Goal: Check status: Check status

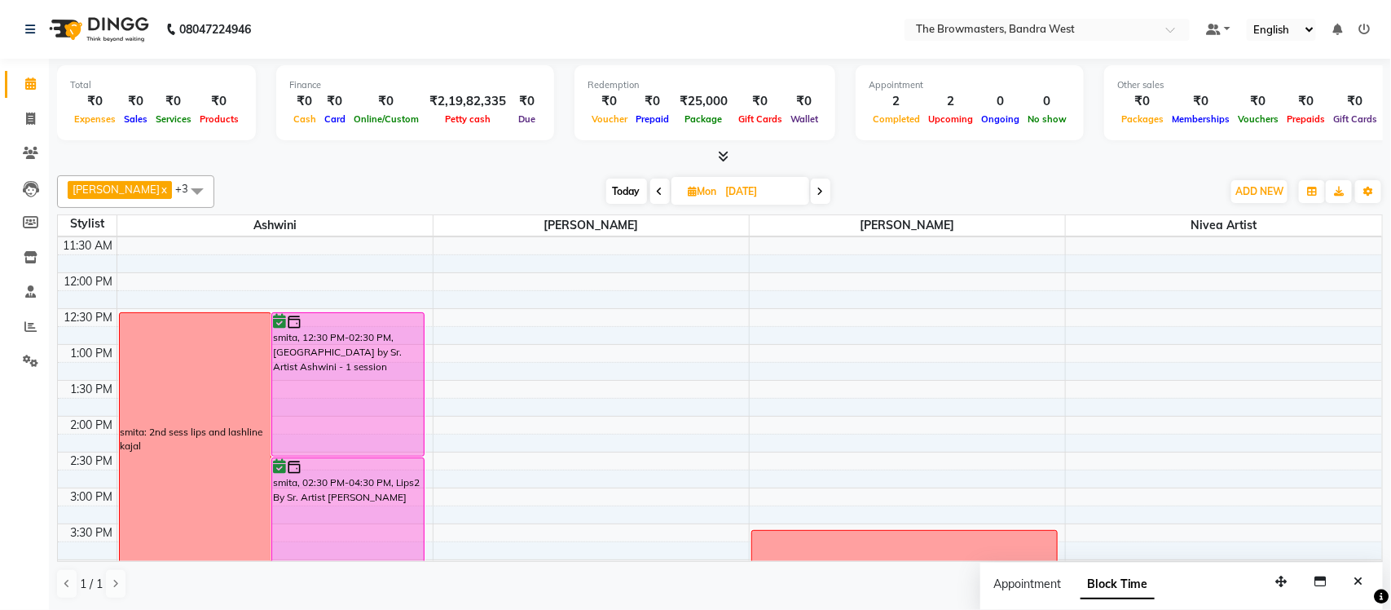
scroll to position [265, 0]
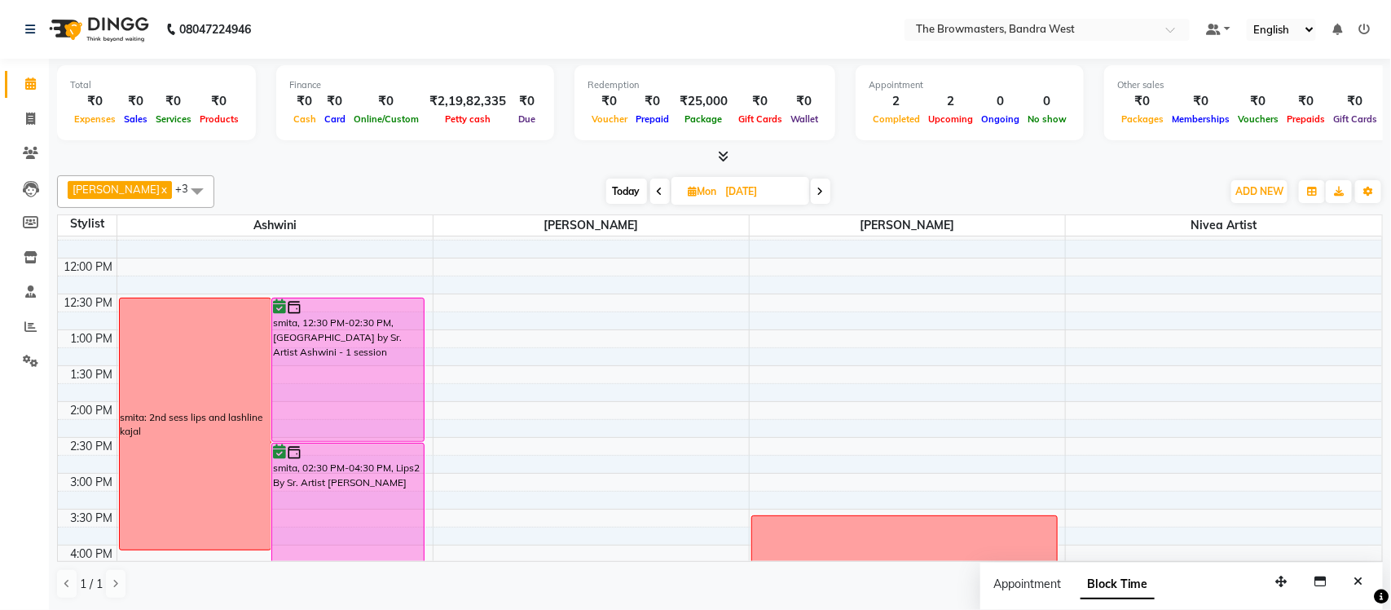
click at [637, 181] on span "Today" at bounding box center [626, 190] width 41 height 25
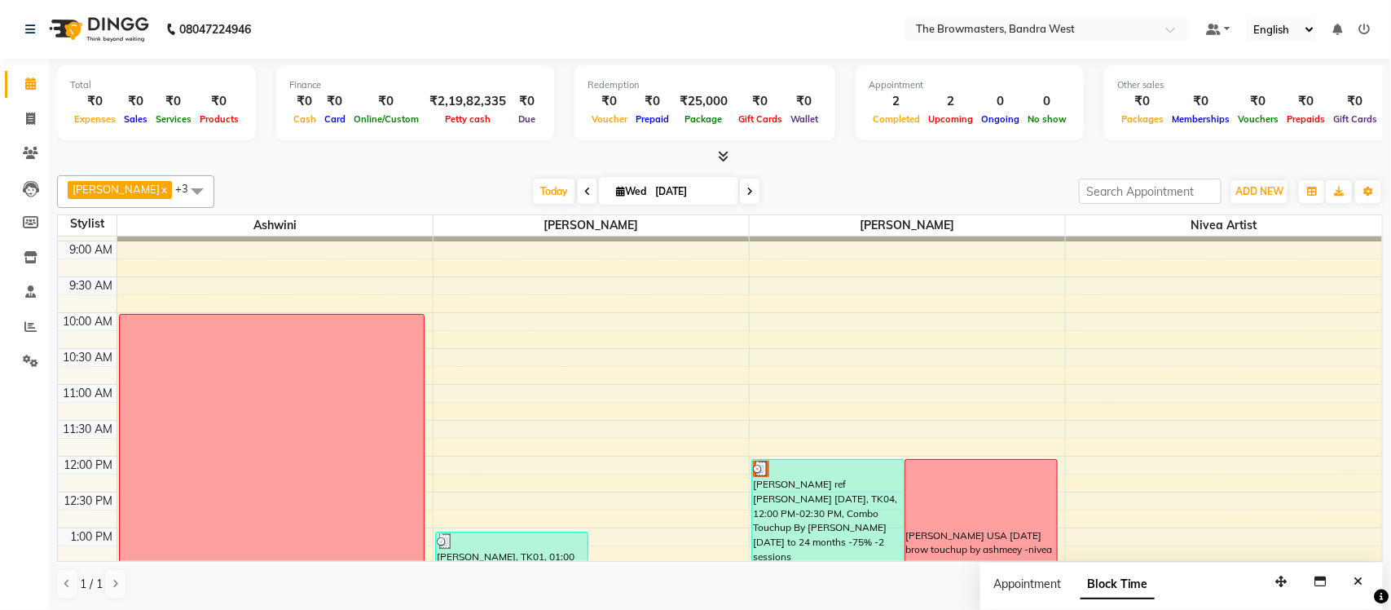
scroll to position [57, 0]
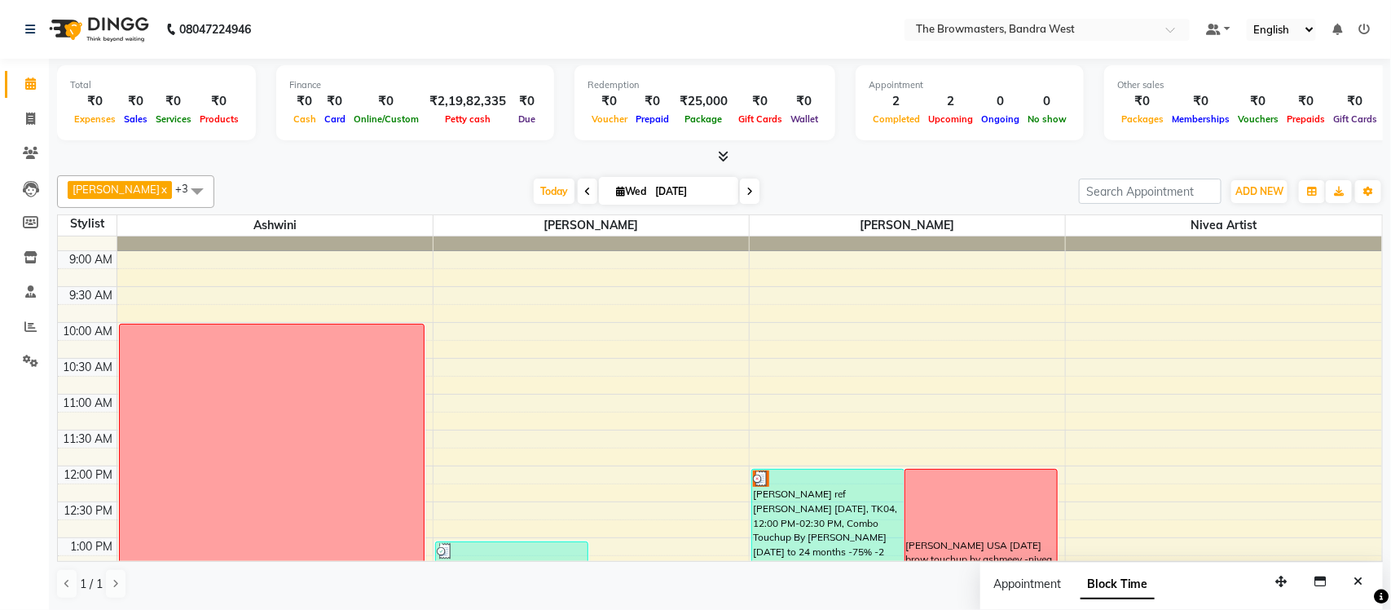
click at [751, 185] on span at bounding box center [750, 190] width 20 height 25
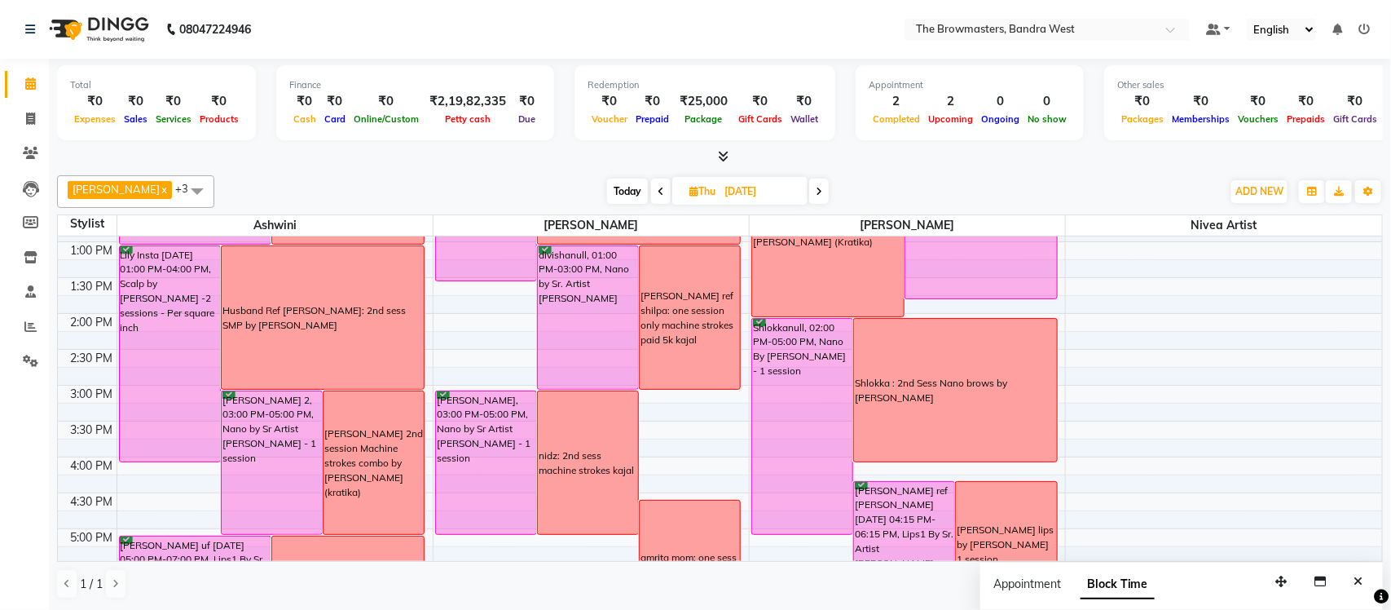
scroll to position [375, 0]
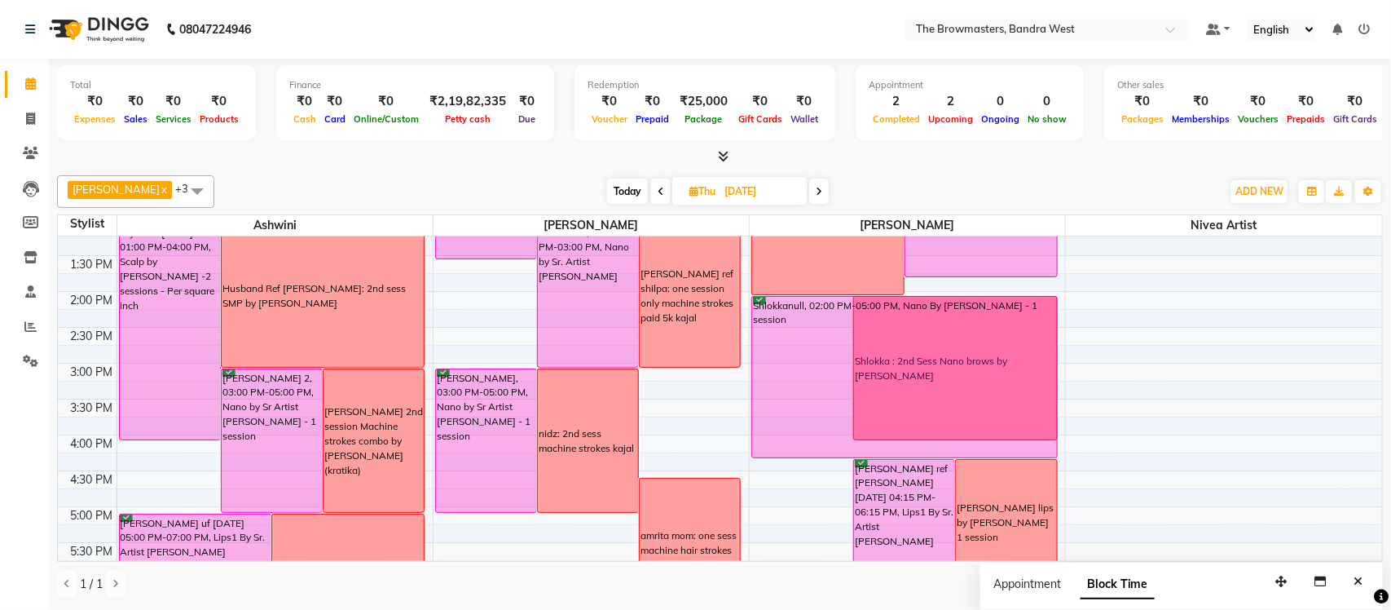
drag, startPoint x: 825, startPoint y: 510, endPoint x: 823, endPoint y: 450, distance: 60.3
click at [823, 450] on div "Shlokkanull, 02:00 PM-05:00 PM, Nano By [PERSON_NAME] - 1 session [PERSON_NAME]…" at bounding box center [907, 326] width 315 height 931
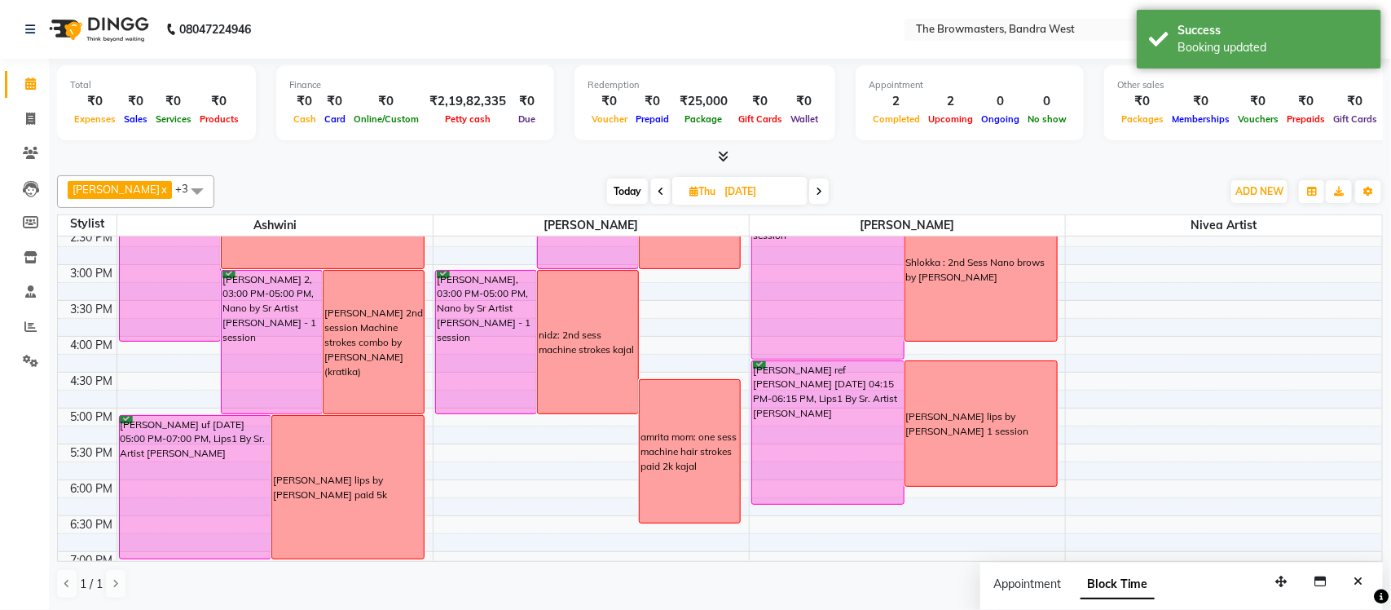
scroll to position [474, 0]
click at [822, 190] on icon at bounding box center [819, 192] width 7 height 10
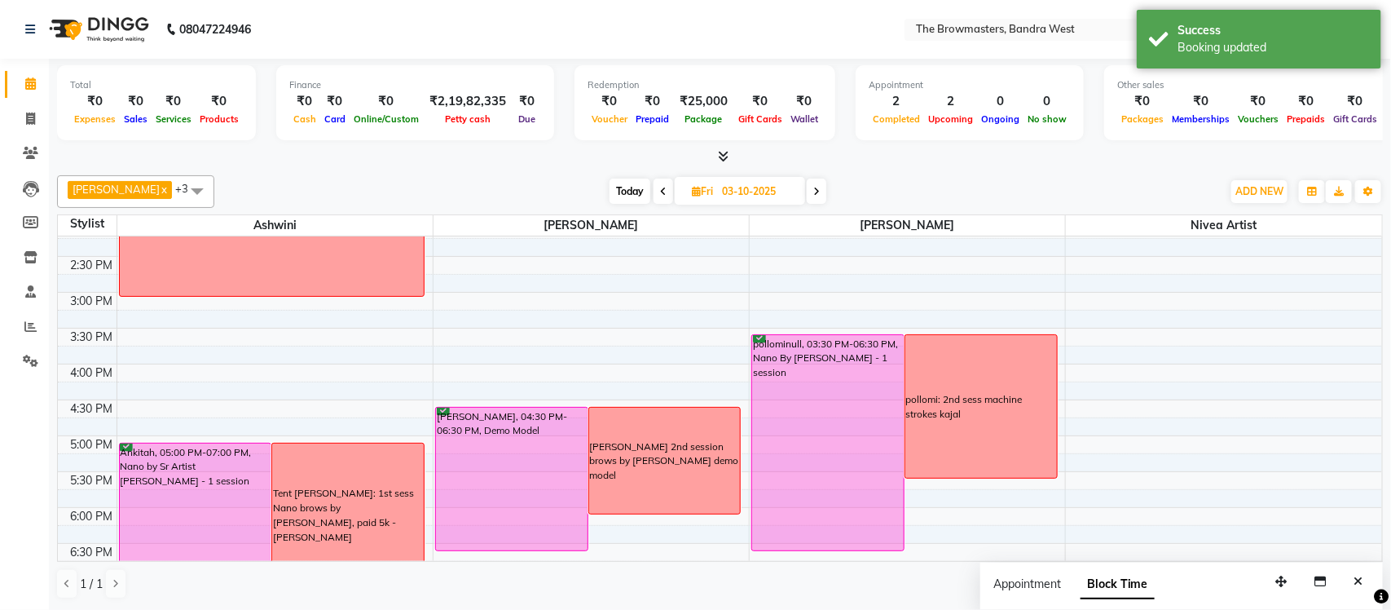
scroll to position [455, 0]
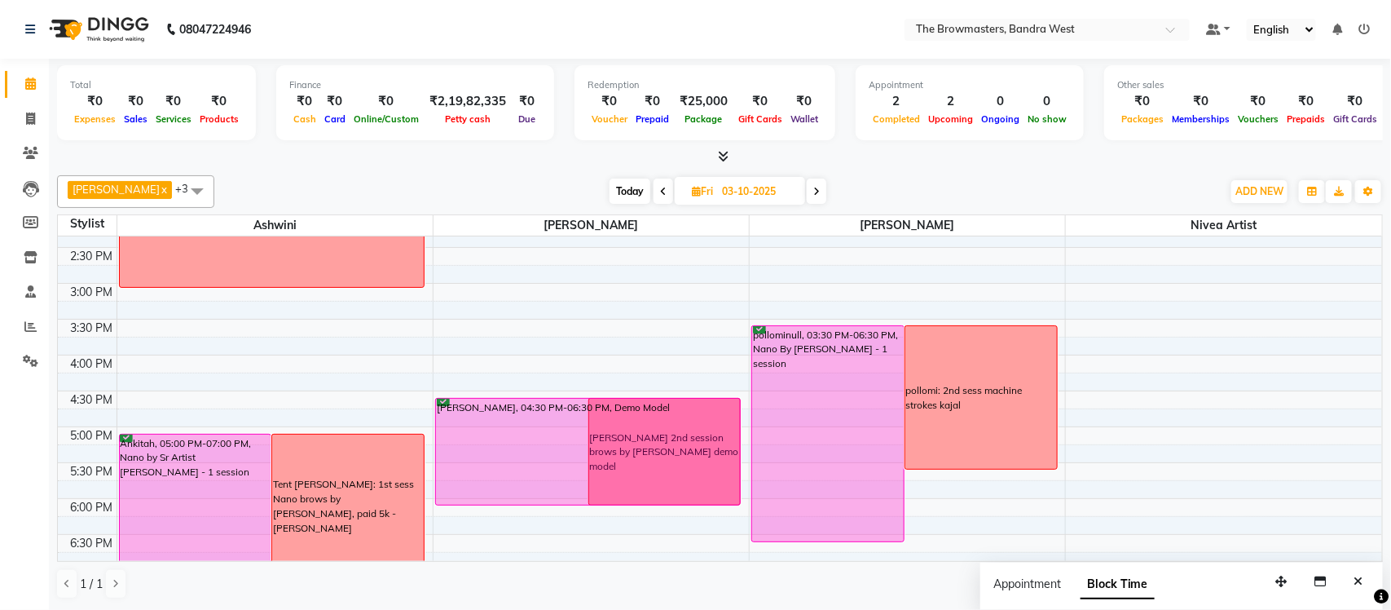
drag, startPoint x: 557, startPoint y: 541, endPoint x: 567, endPoint y: 502, distance: 40.3
click at [567, 502] on div "Golrookh, 11:00 AM-01:00 PM, Nano by Sr Artist [PERSON_NAME] - 1 session Golroo…" at bounding box center [591, 247] width 315 height 931
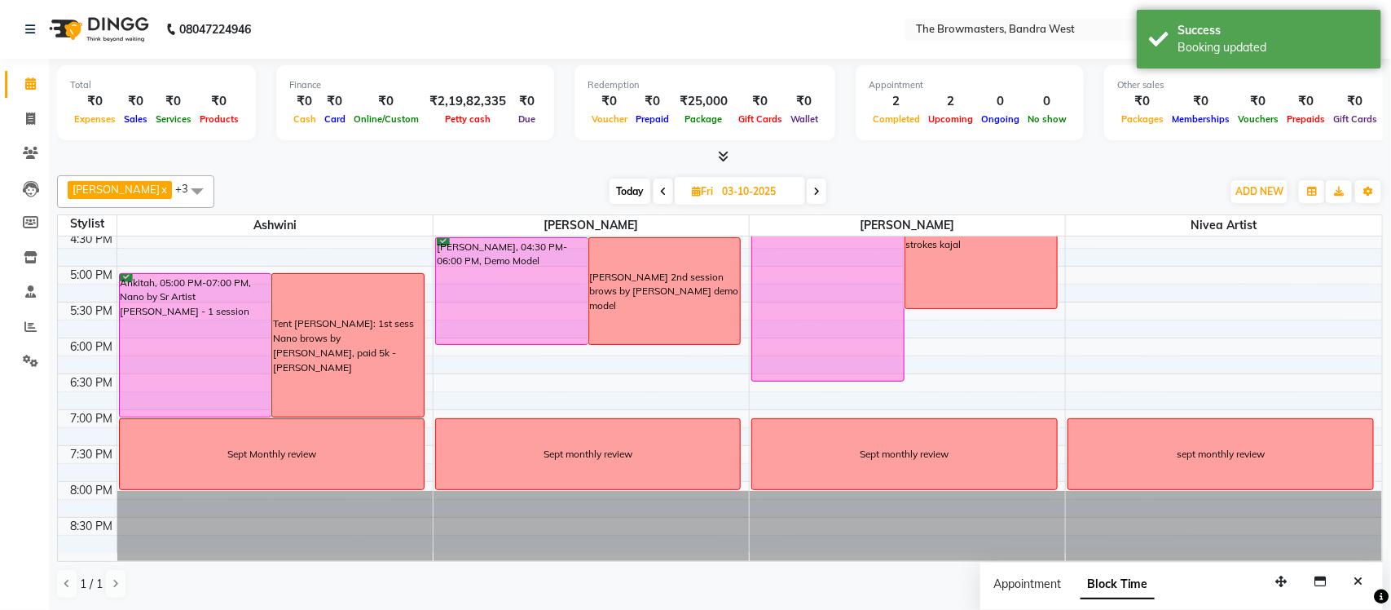
scroll to position [618, 0]
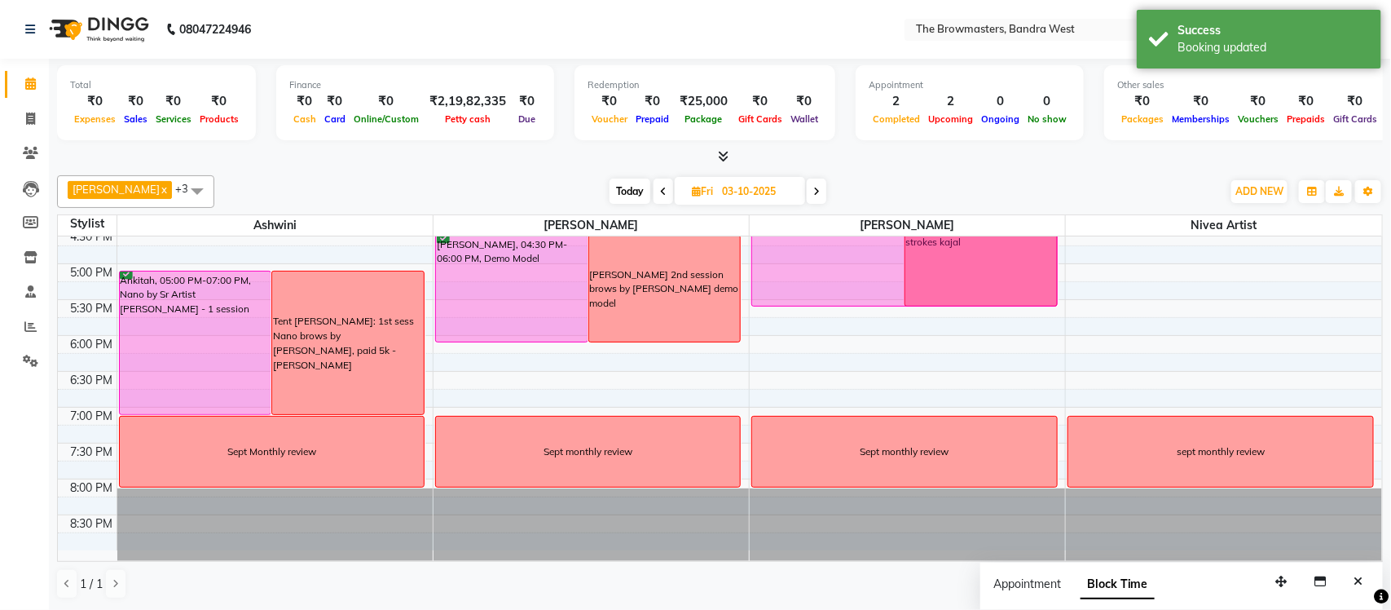
drag, startPoint x: 826, startPoint y: 376, endPoint x: 826, endPoint y: 305, distance: 70.9
click at [826, 305] on div "pollominull, 03:30 PM-06:30 PM, Nano By [PERSON_NAME] - 1 session pollomi: 2nd …" at bounding box center [907, 84] width 315 height 931
click at [816, 191] on span at bounding box center [817, 190] width 20 height 25
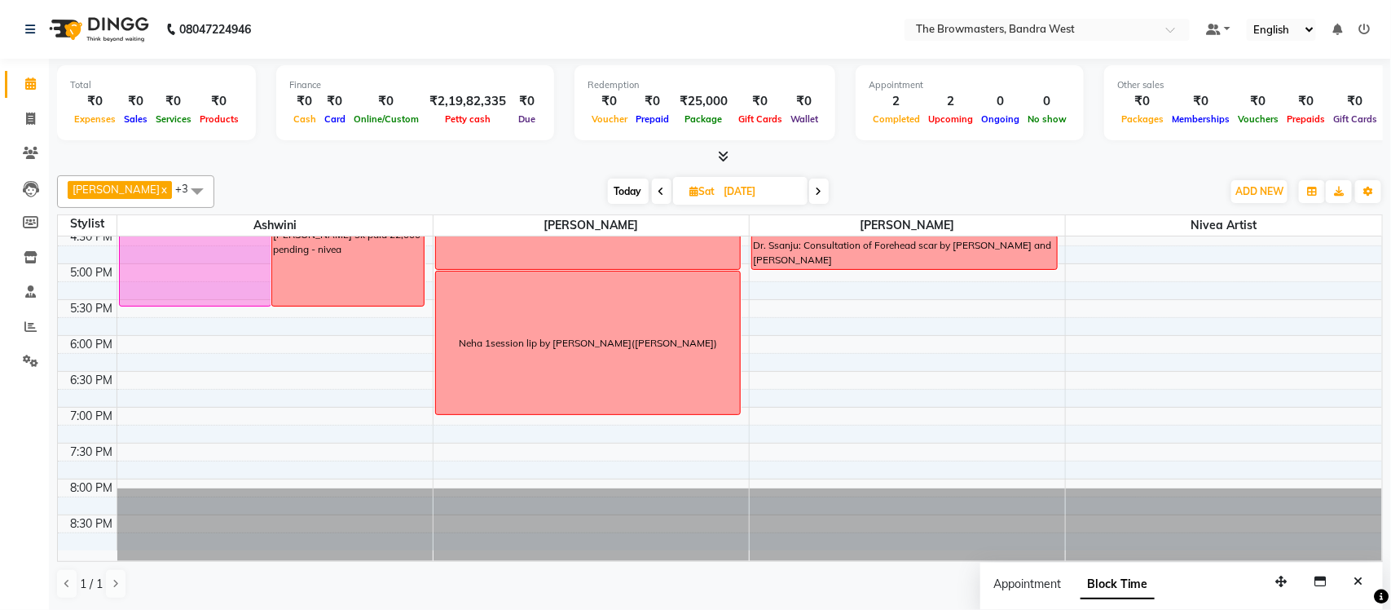
click at [822, 196] on icon at bounding box center [819, 192] width 7 height 10
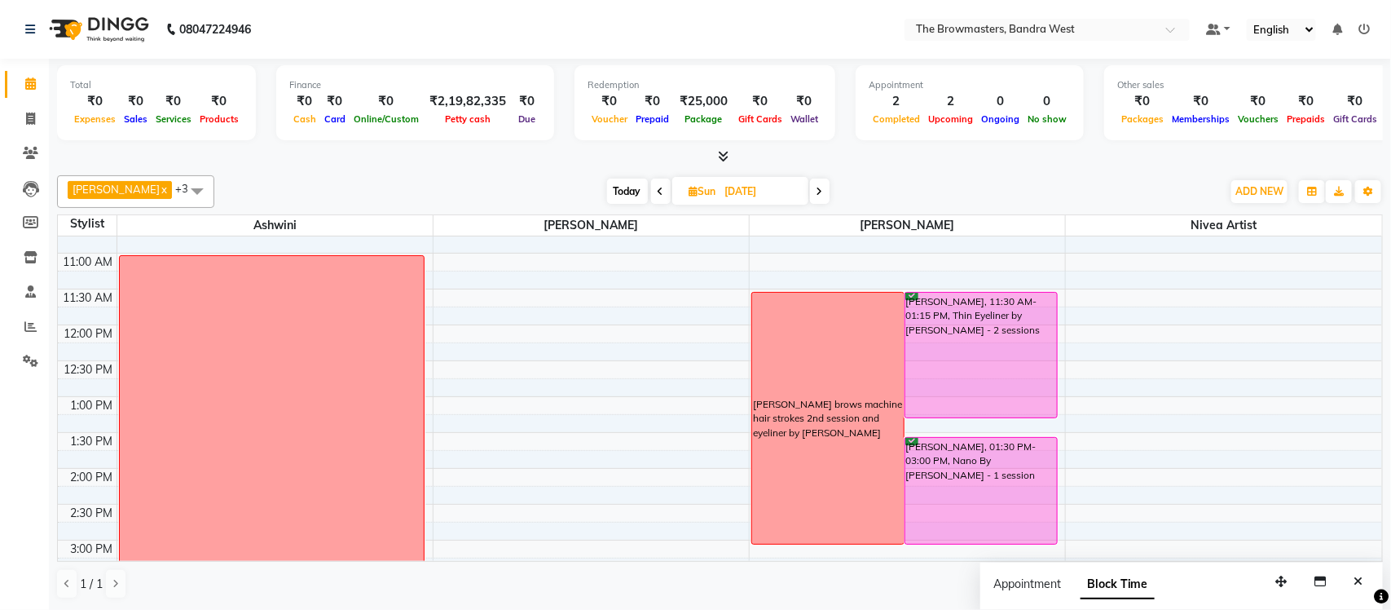
scroll to position [213, 0]
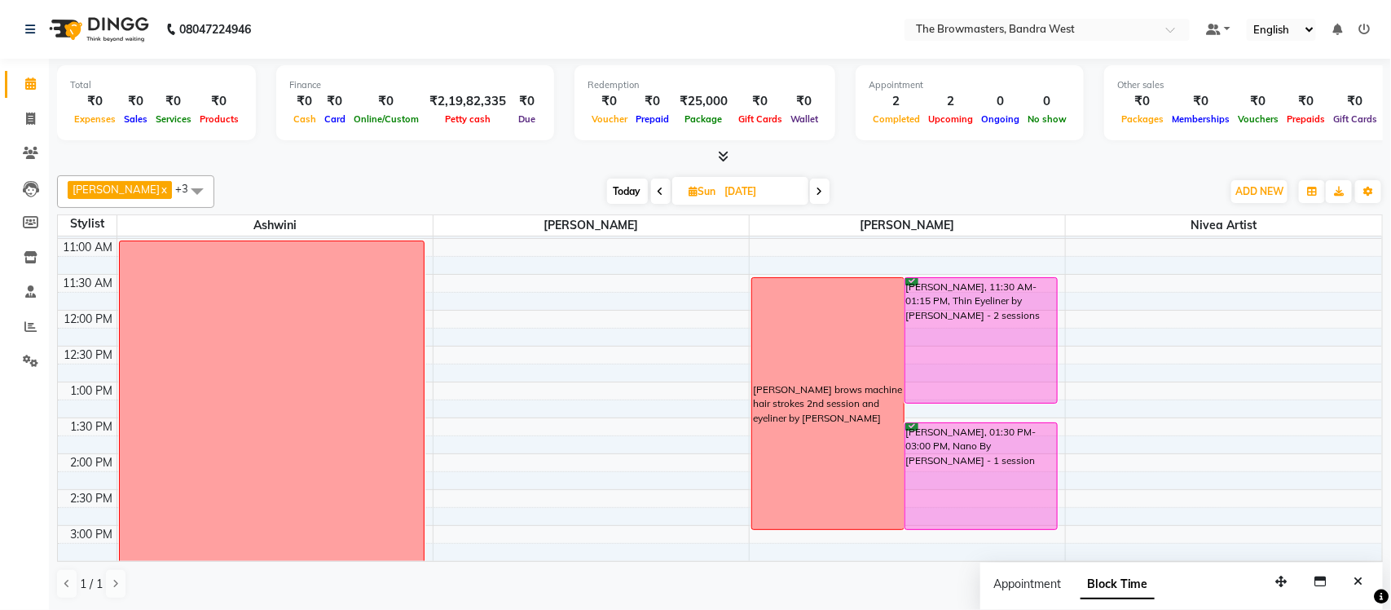
click at [822, 189] on icon at bounding box center [820, 192] width 7 height 10
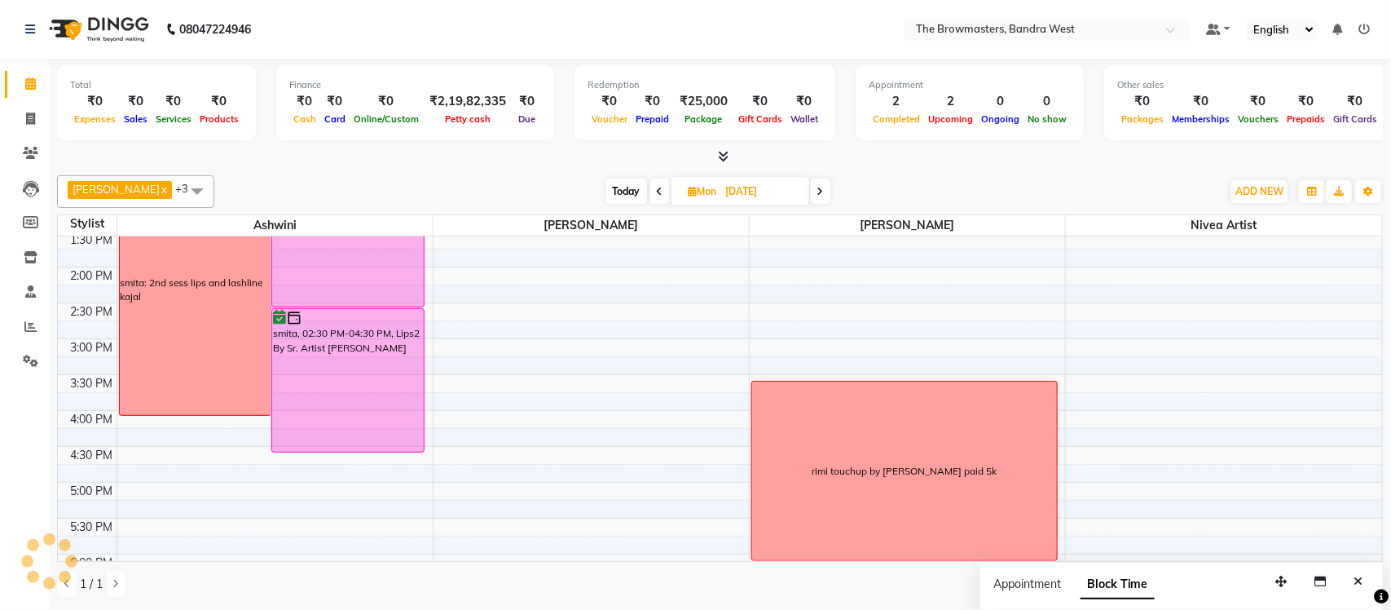
scroll to position [384, 0]
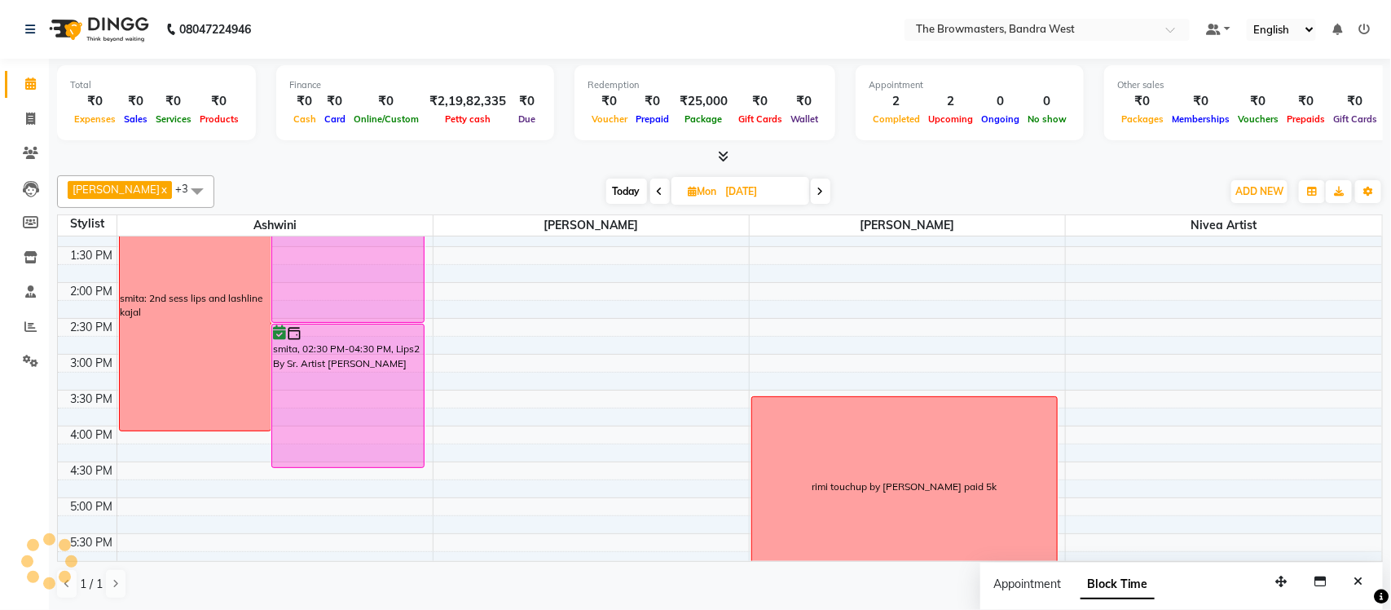
click at [659, 197] on span at bounding box center [660, 190] width 20 height 25
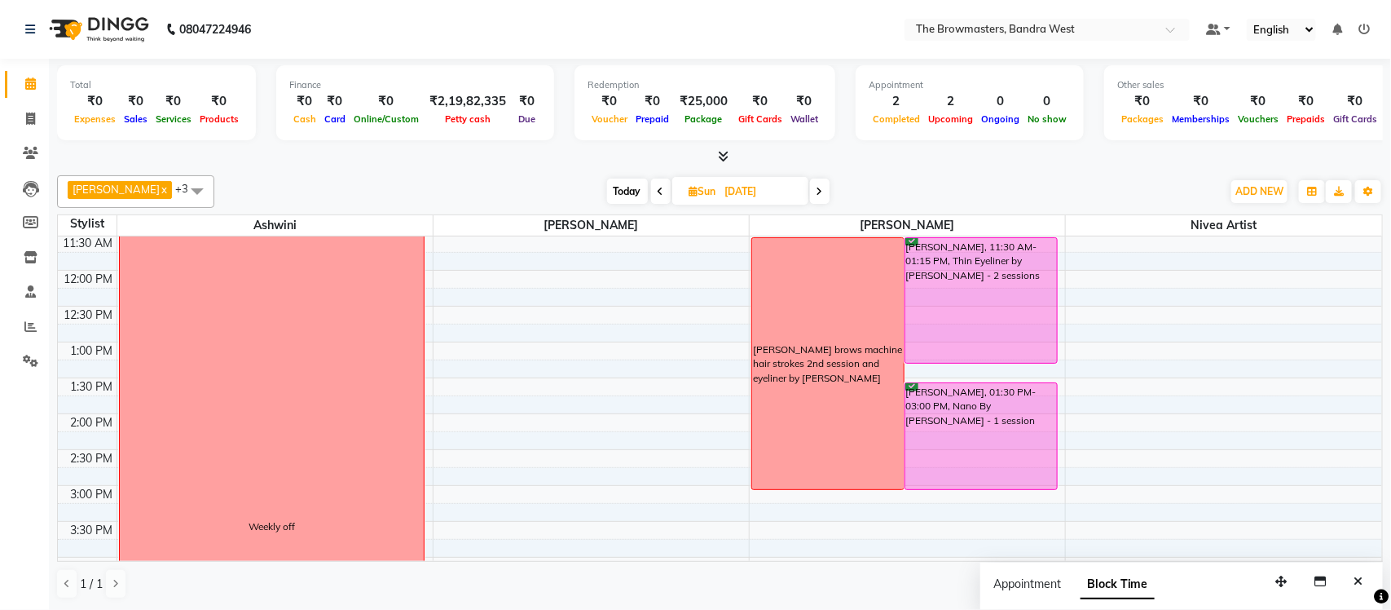
scroll to position [269, 0]
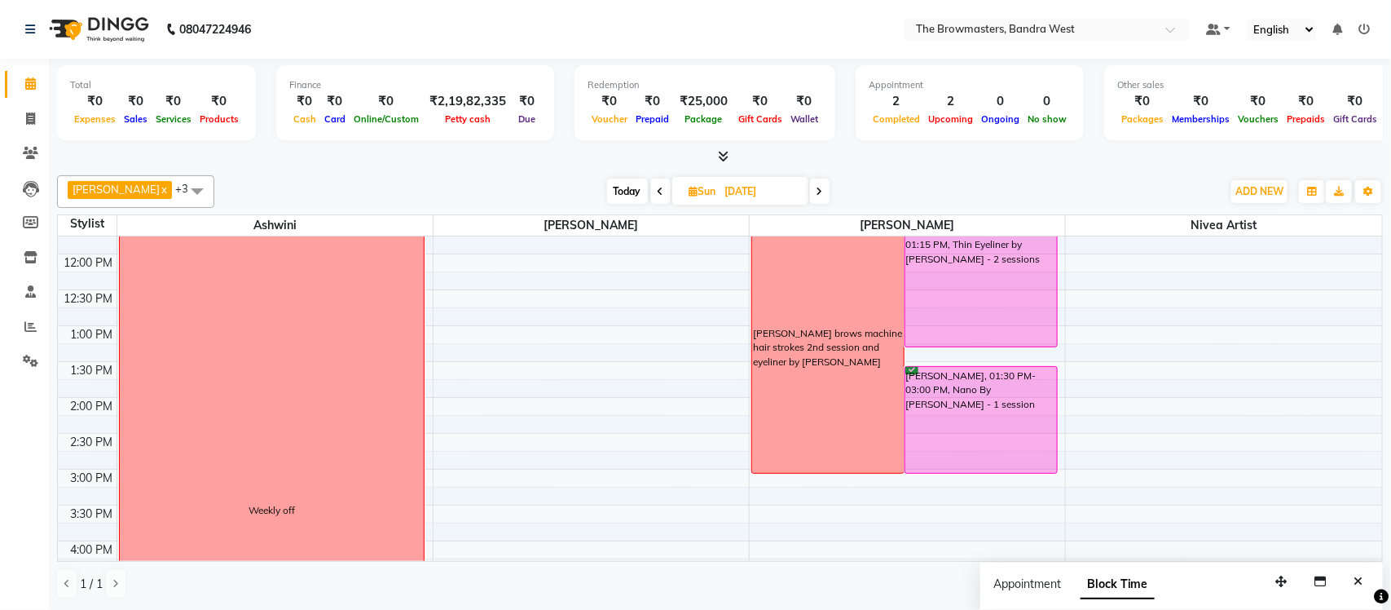
click at [664, 189] on icon at bounding box center [661, 192] width 7 height 10
type input "[DATE]"
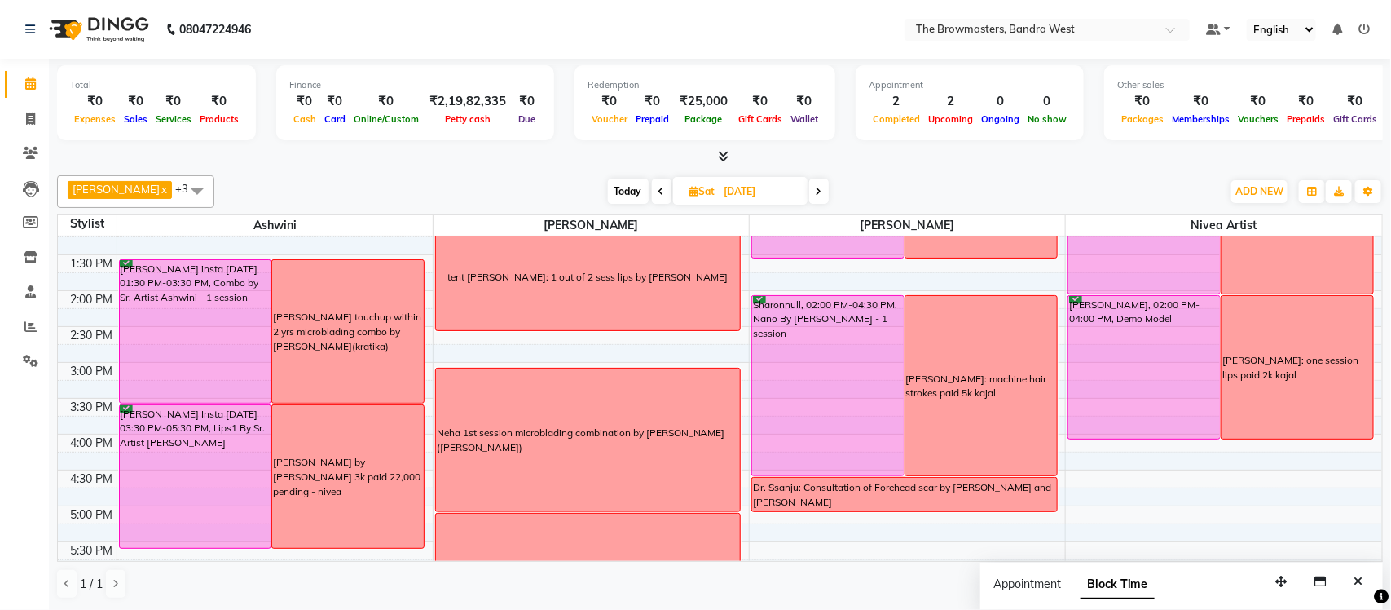
scroll to position [377, 0]
